Goal: Navigation & Orientation: Find specific page/section

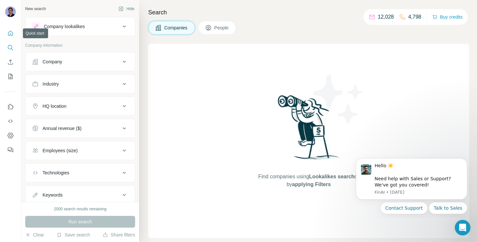
click at [13, 35] on icon "Quick start" at bounding box center [10, 33] width 7 height 7
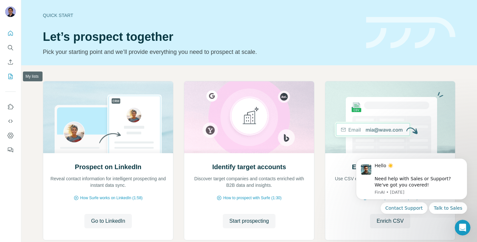
click at [9, 76] on icon "My lists" at bounding box center [10, 76] width 7 height 7
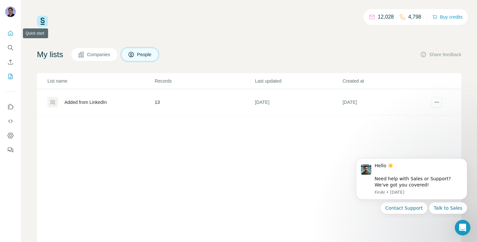
click at [11, 36] on icon "Quick start" at bounding box center [10, 33] width 7 height 7
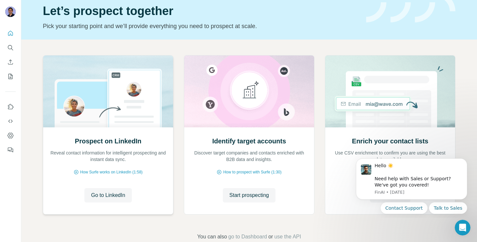
scroll to position [26, 0]
click at [119, 173] on span "How Surfe works on LinkedIn (1:58)" at bounding box center [111, 173] width 62 height 6
